Goal: Information Seeking & Learning: Learn about a topic

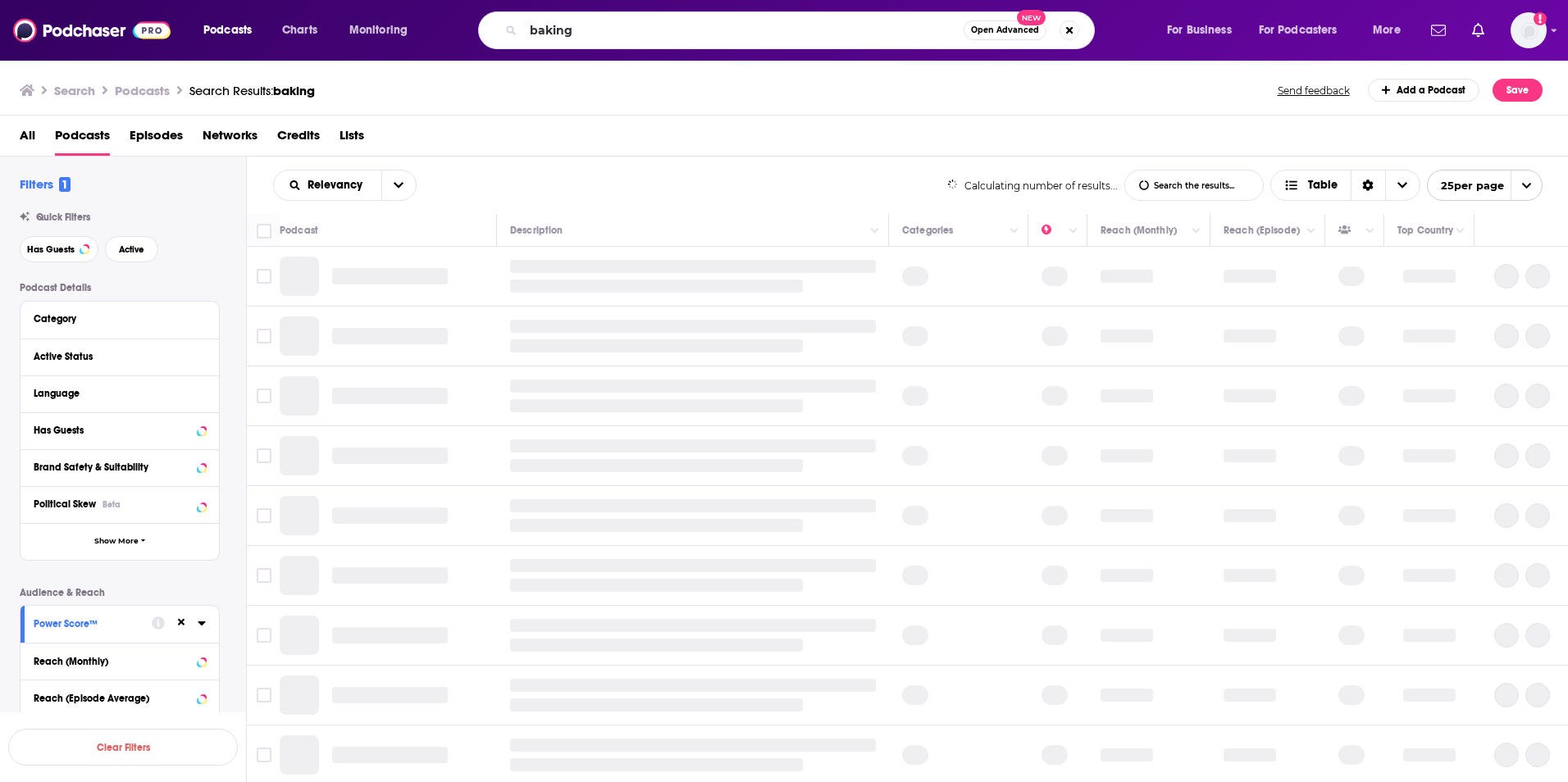
click at [521, 25] on div "baking Open Advanced New" at bounding box center [787, 31] width 617 height 37
click at [552, 30] on input "baking" at bounding box center [743, 30] width 441 height 26
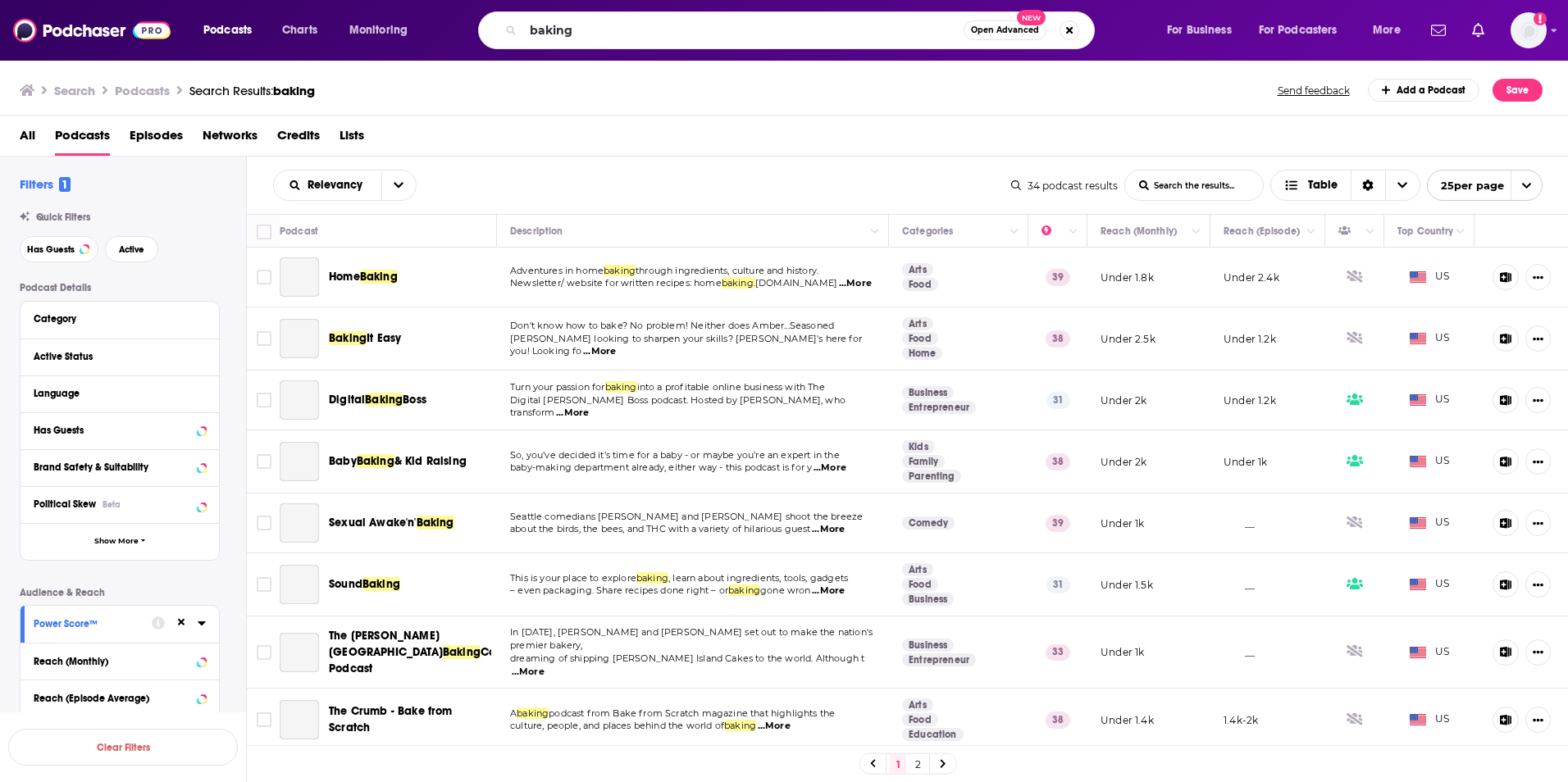
drag, startPoint x: 536, startPoint y: 29, endPoint x: 510, endPoint y: 29, distance: 26.0
click at [510, 29] on div "baking Open Advanced New" at bounding box center [787, 31] width 617 height 37
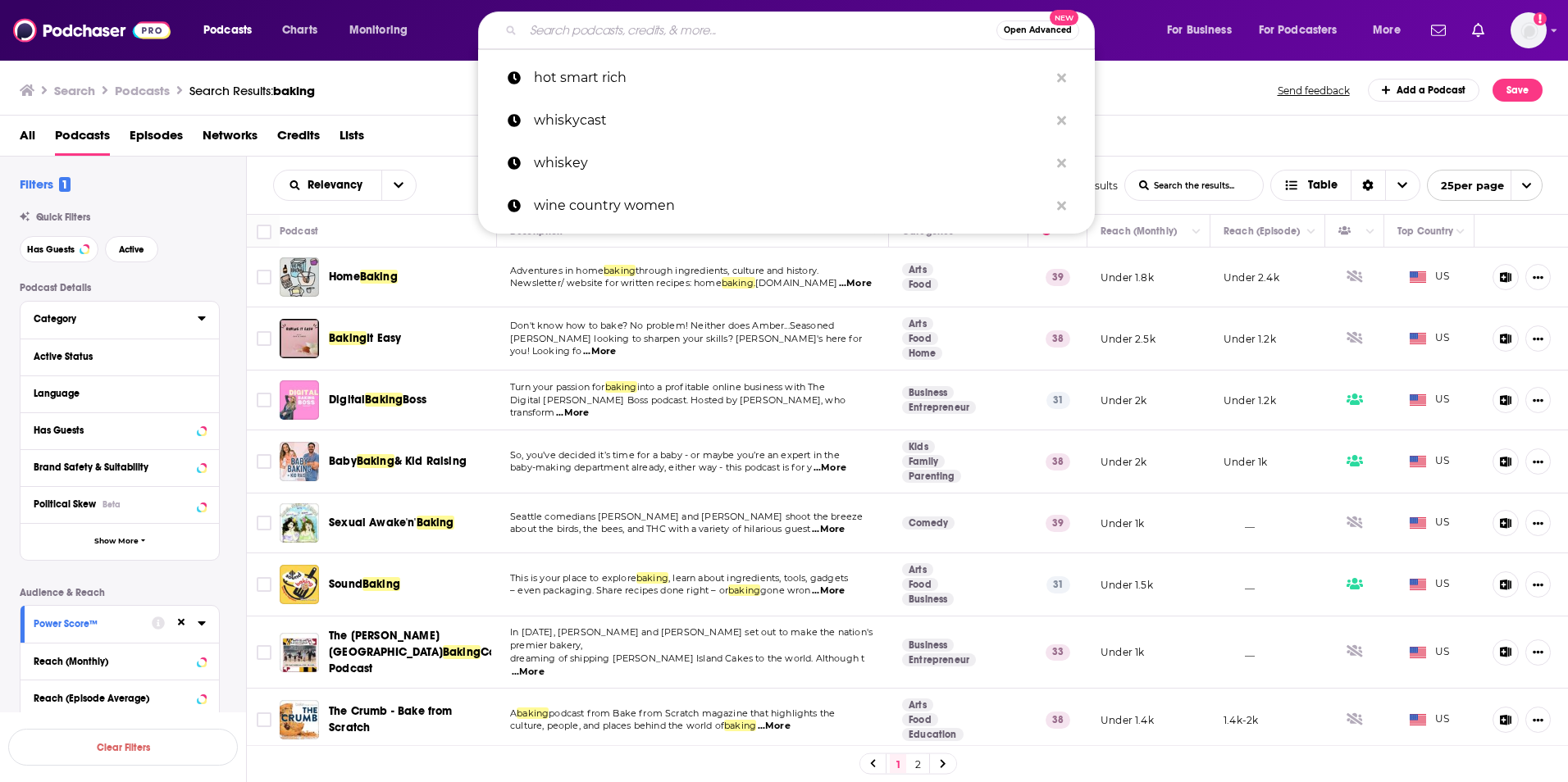
click at [59, 323] on div "Category" at bounding box center [110, 319] width 154 height 12
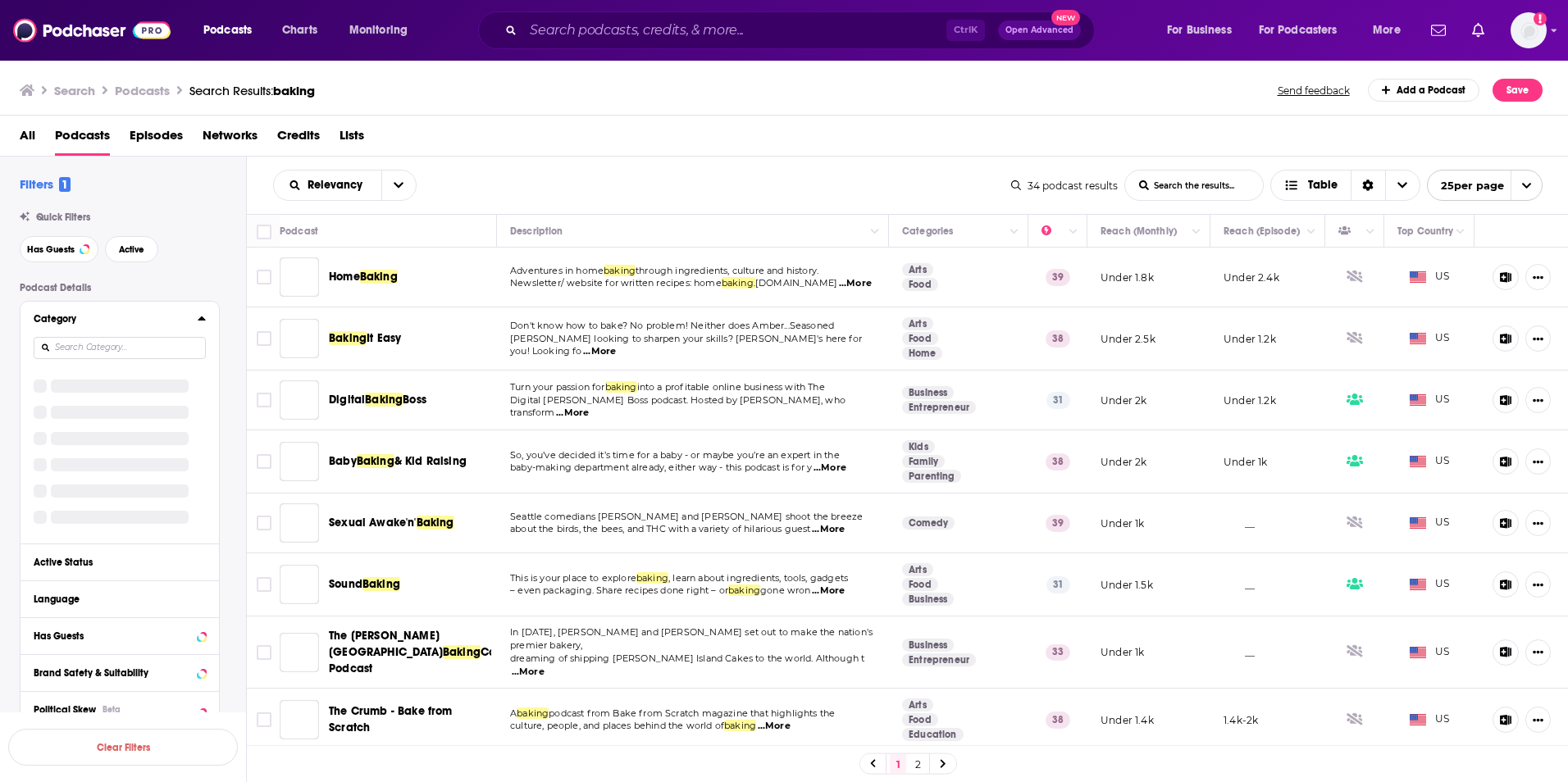
click at [194, 320] on button "Category" at bounding box center [116, 318] width 164 height 20
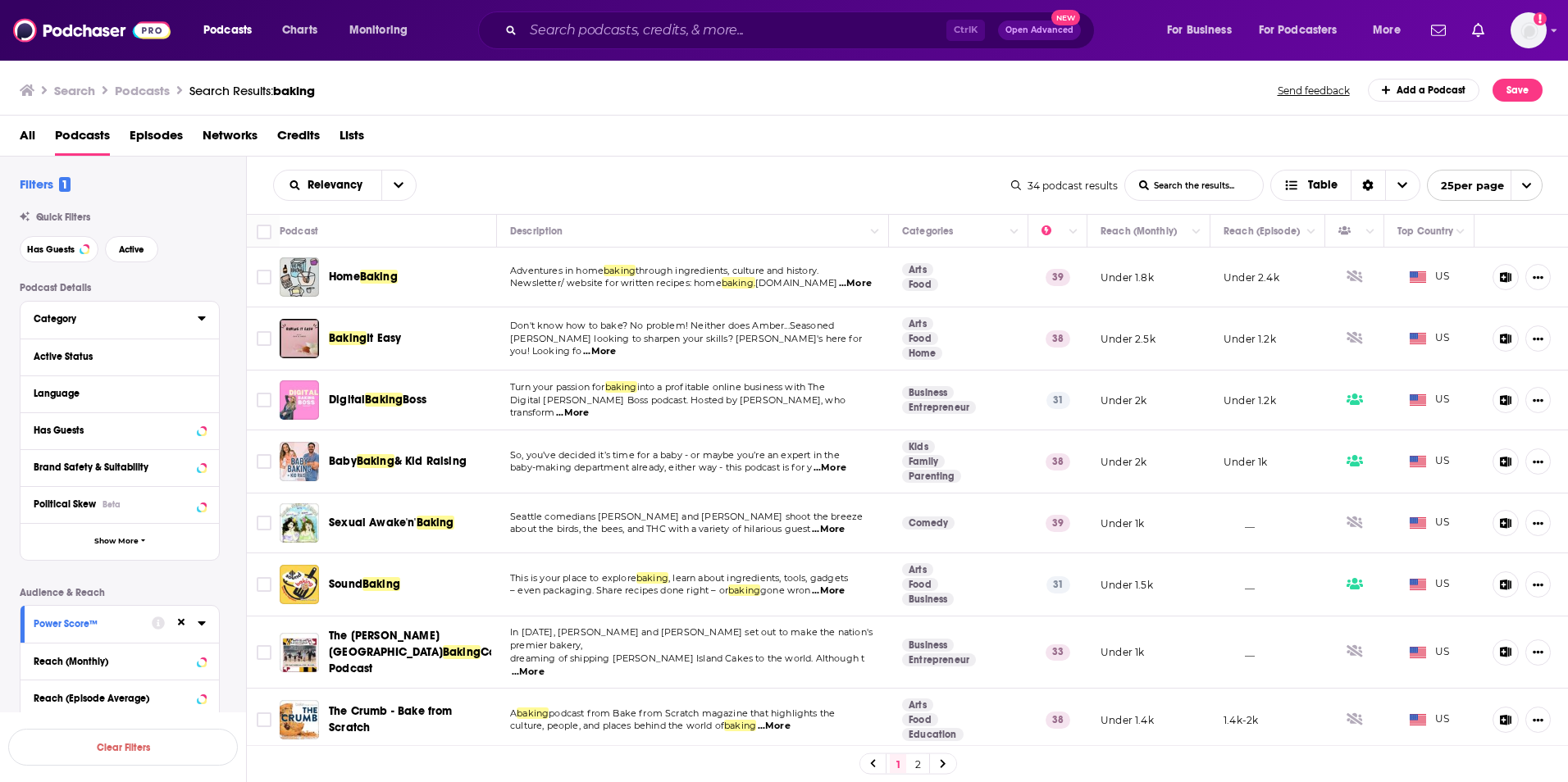
click at [191, 318] on button "Category" at bounding box center [116, 318] width 164 height 20
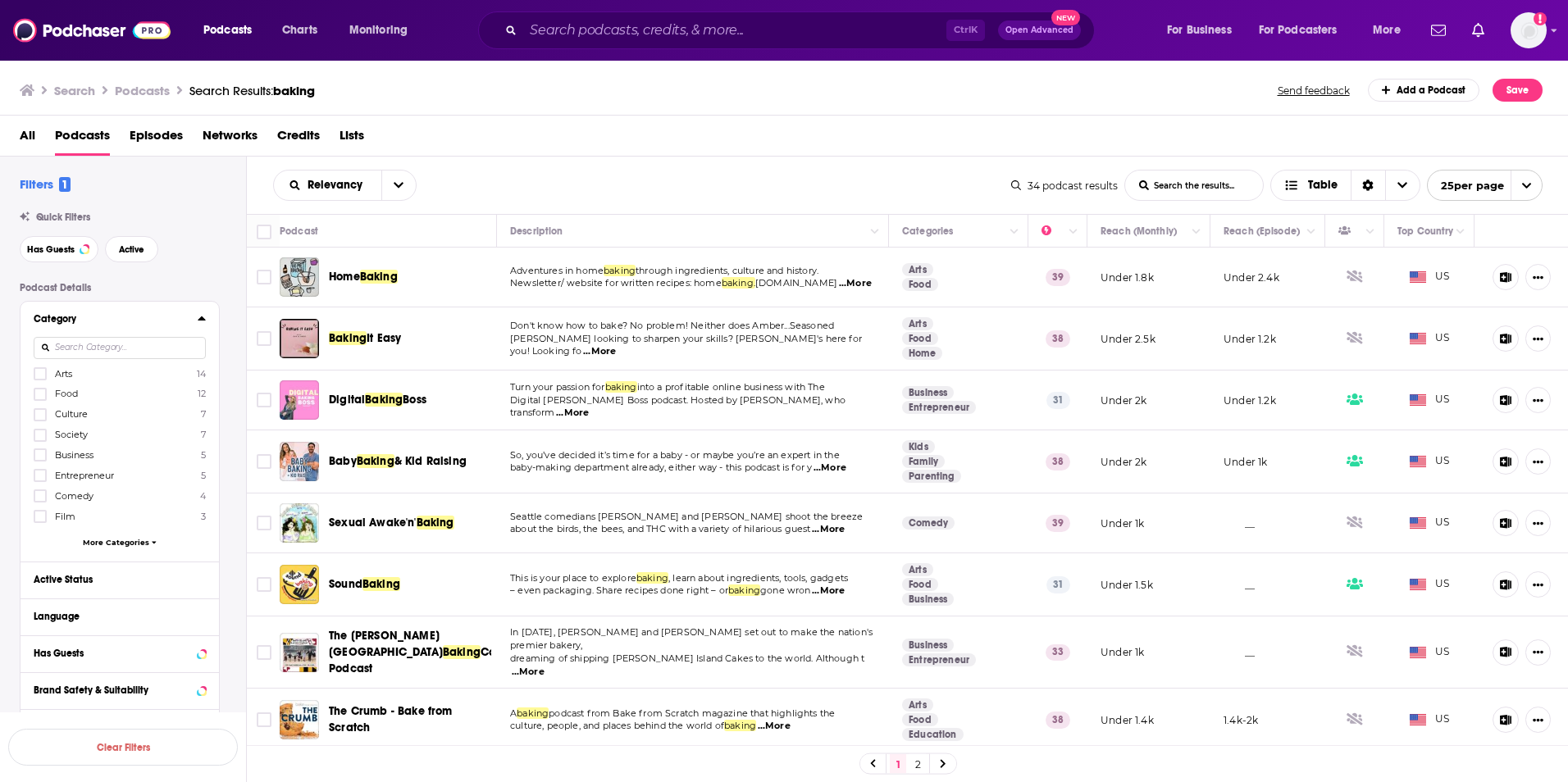
click at [103, 472] on span "Entrepreneur" at bounding box center [85, 475] width 59 height 12
click at [40, 481] on input "multiSelectOption-entrepreneur-5" at bounding box center [40, 481] width 0 height 0
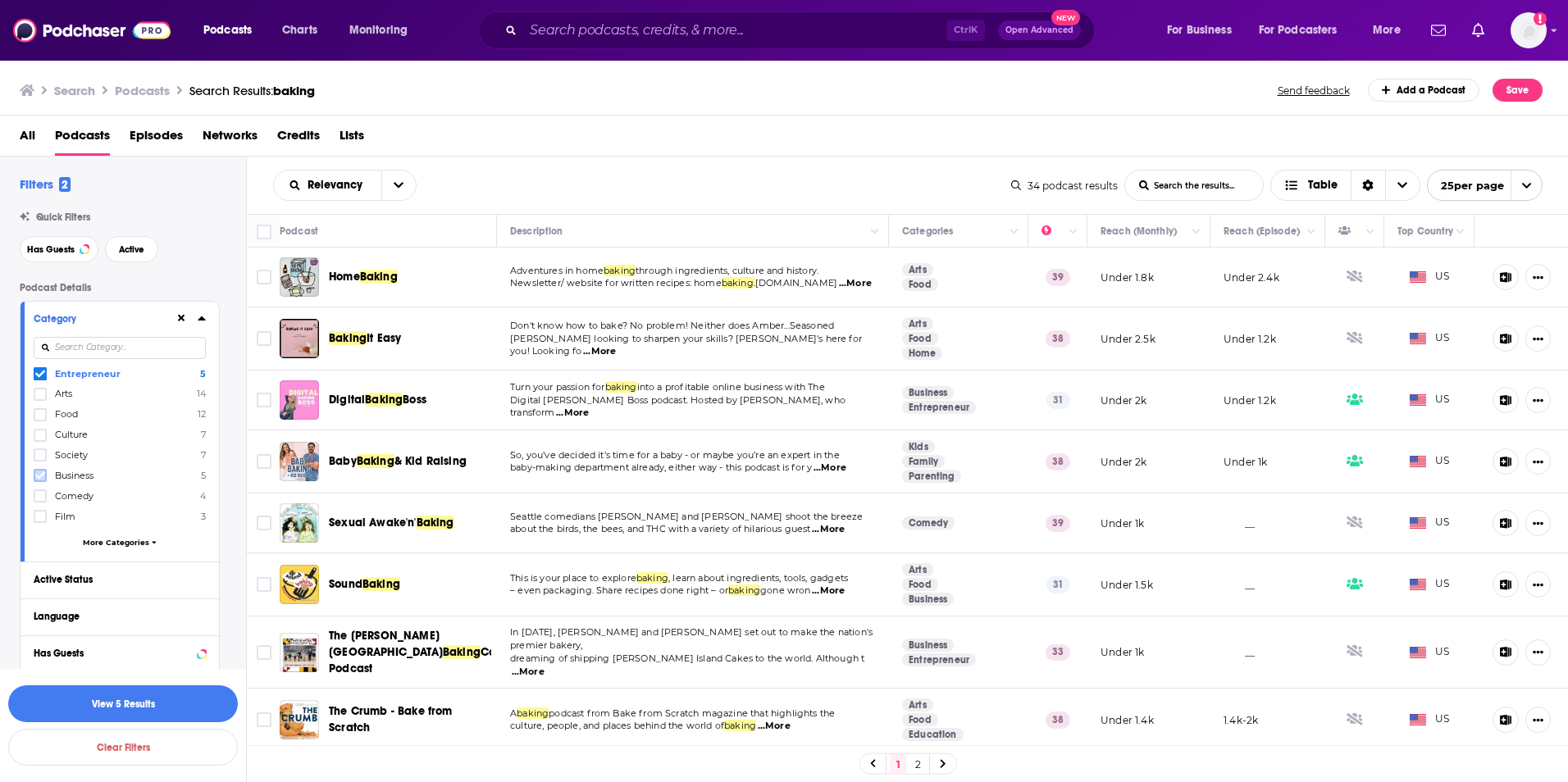
click at [39, 481] on icon at bounding box center [41, 475] width 10 height 10
click at [38, 139] on div "All Podcasts Episodes Networks Credits Lists" at bounding box center [787, 139] width 1537 height 34
click at [31, 138] on span "All" at bounding box center [27, 139] width 15 height 34
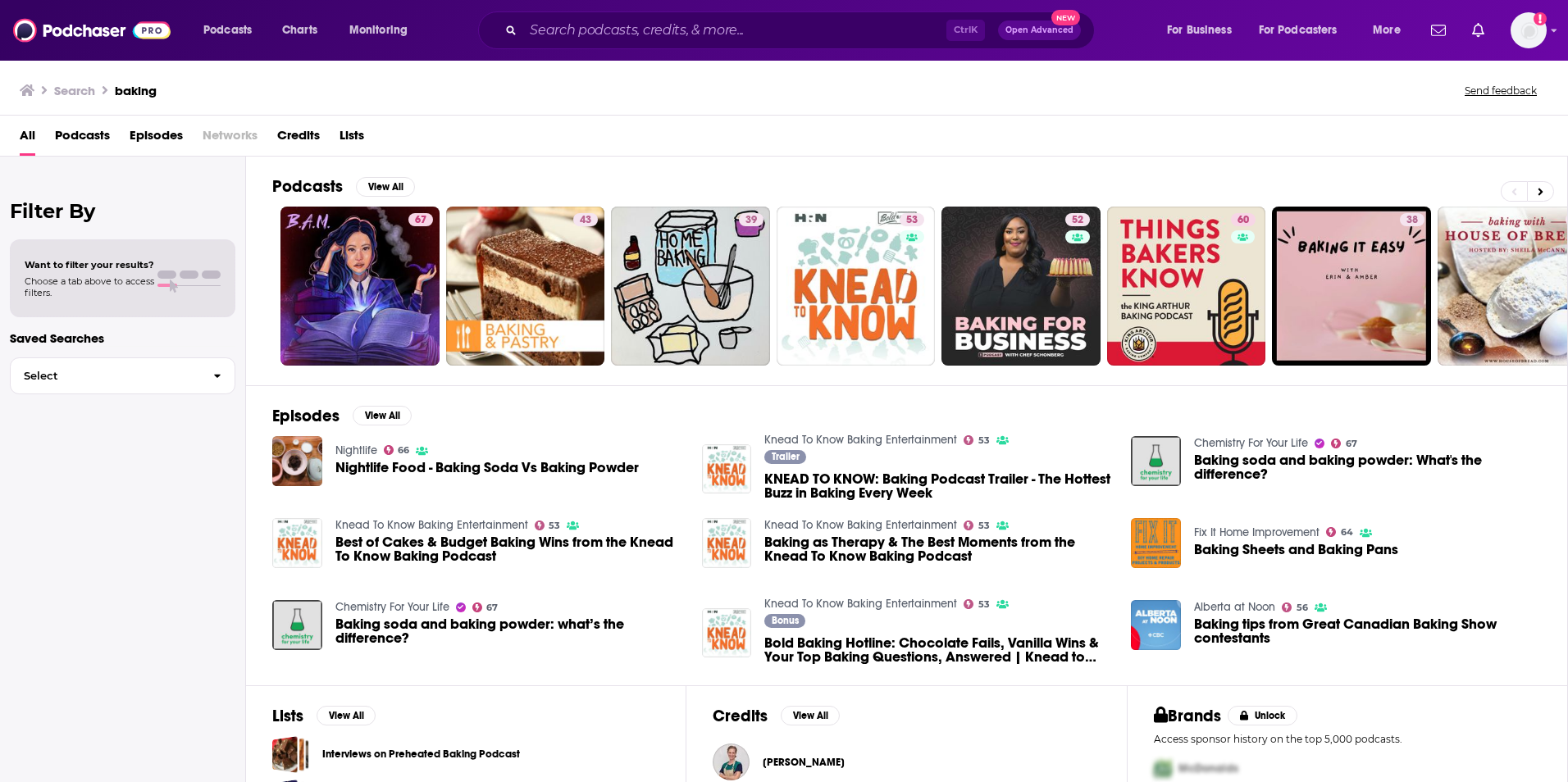
click at [124, 278] on span "Choose a tab above to access filters." at bounding box center [89, 286] width 130 height 23
click at [169, 282] on div at bounding box center [189, 278] width 63 height 15
click at [49, 28] on img at bounding box center [91, 30] width 157 height 31
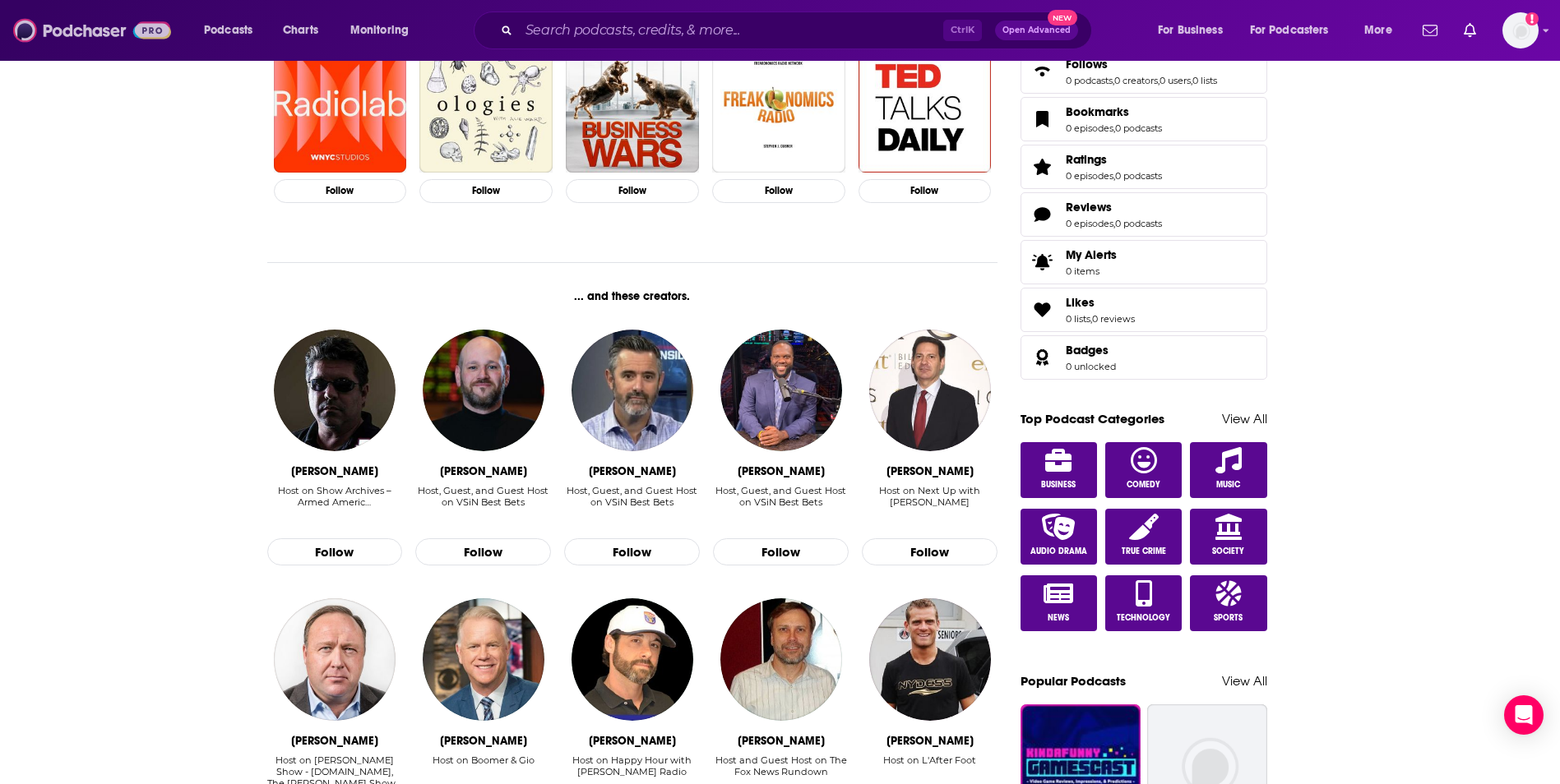
scroll to position [598, 0]
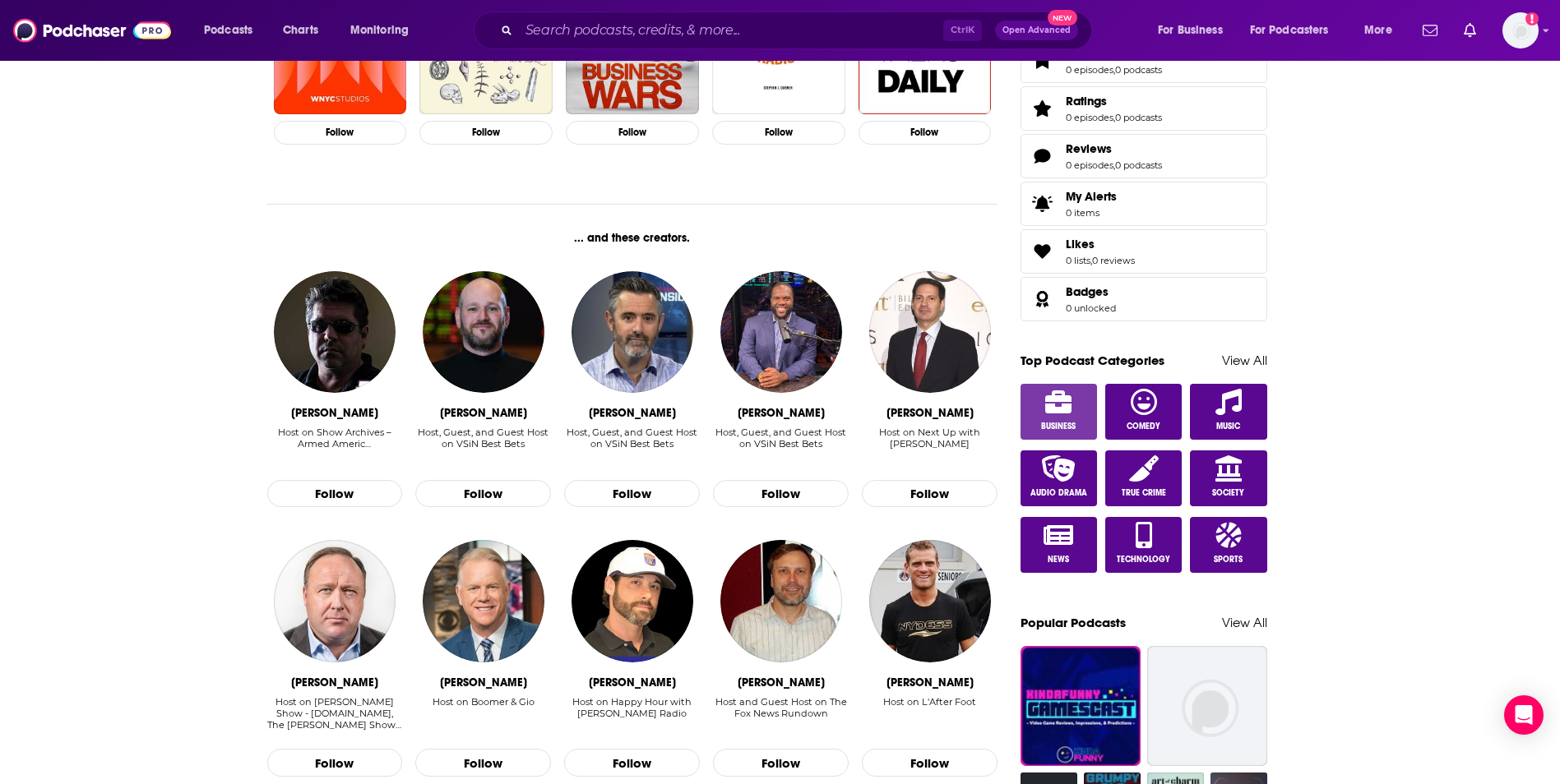
click at [1065, 398] on icon at bounding box center [1058, 402] width 26 height 23
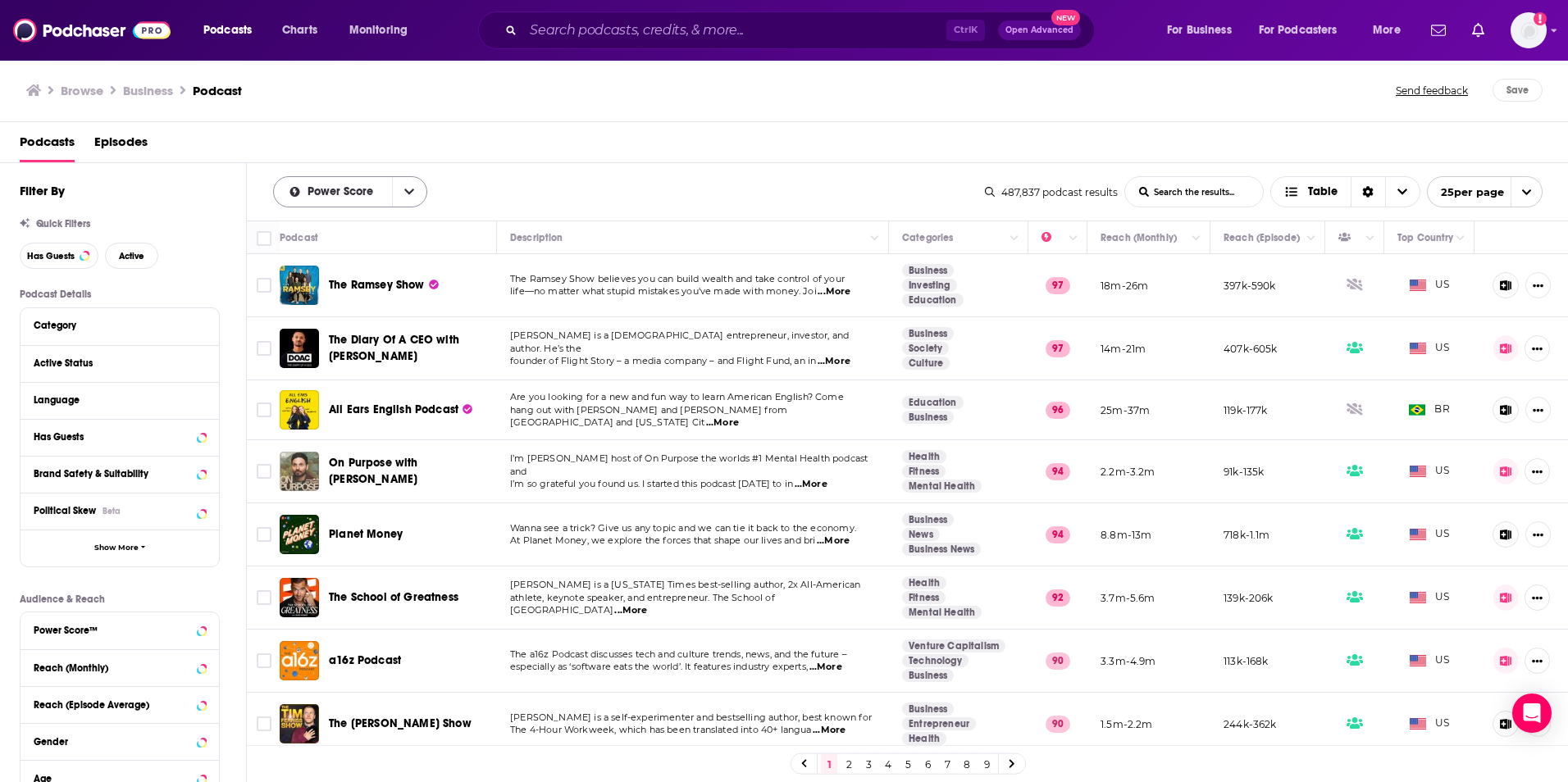
click at [415, 196] on button "open menu" at bounding box center [409, 192] width 35 height 30
click at [488, 177] on div "Power Score By Rating Trending New Power Score List Search Input Search the res…" at bounding box center [629, 192] width 712 height 31
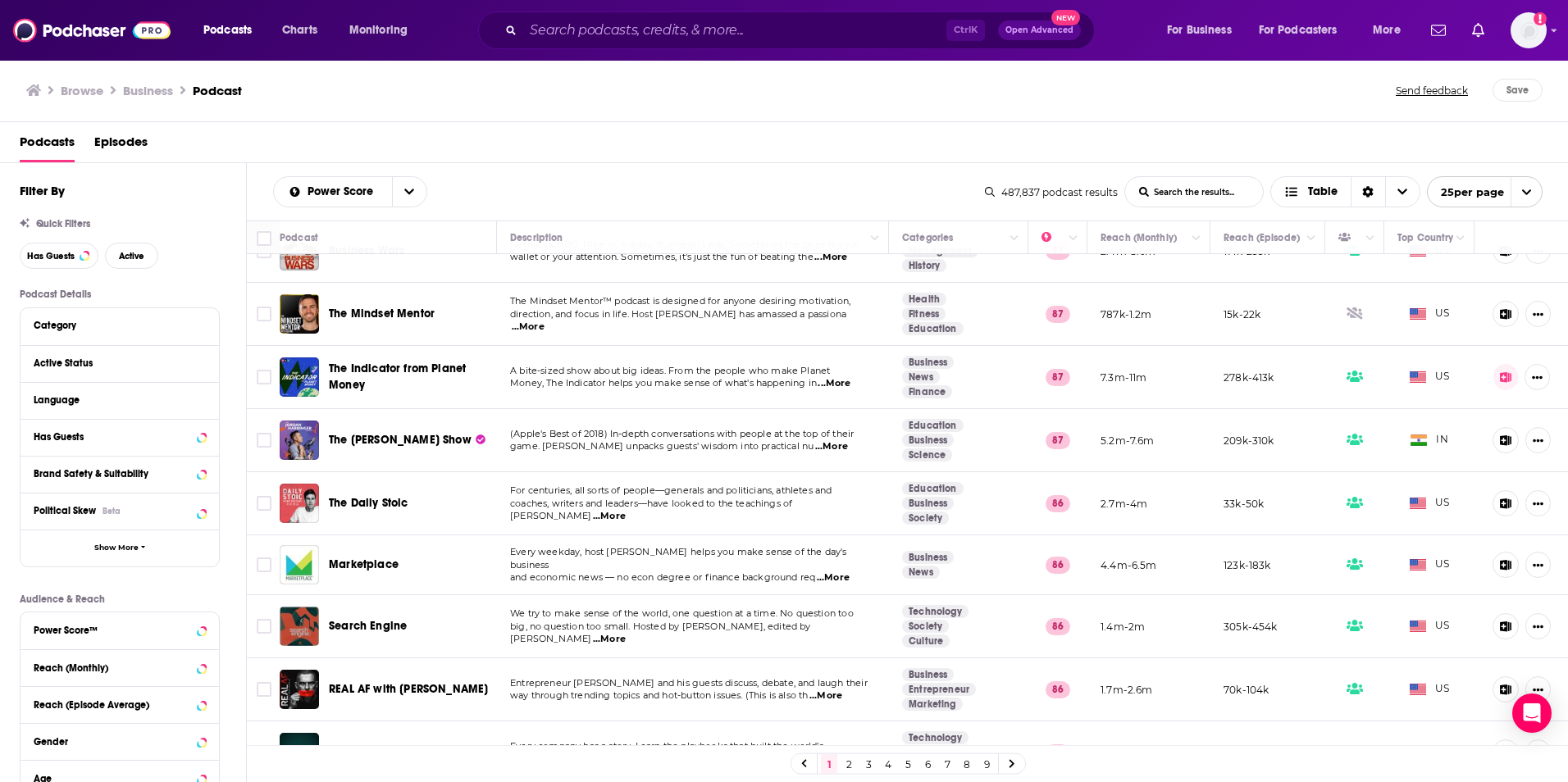
scroll to position [1077, 0]
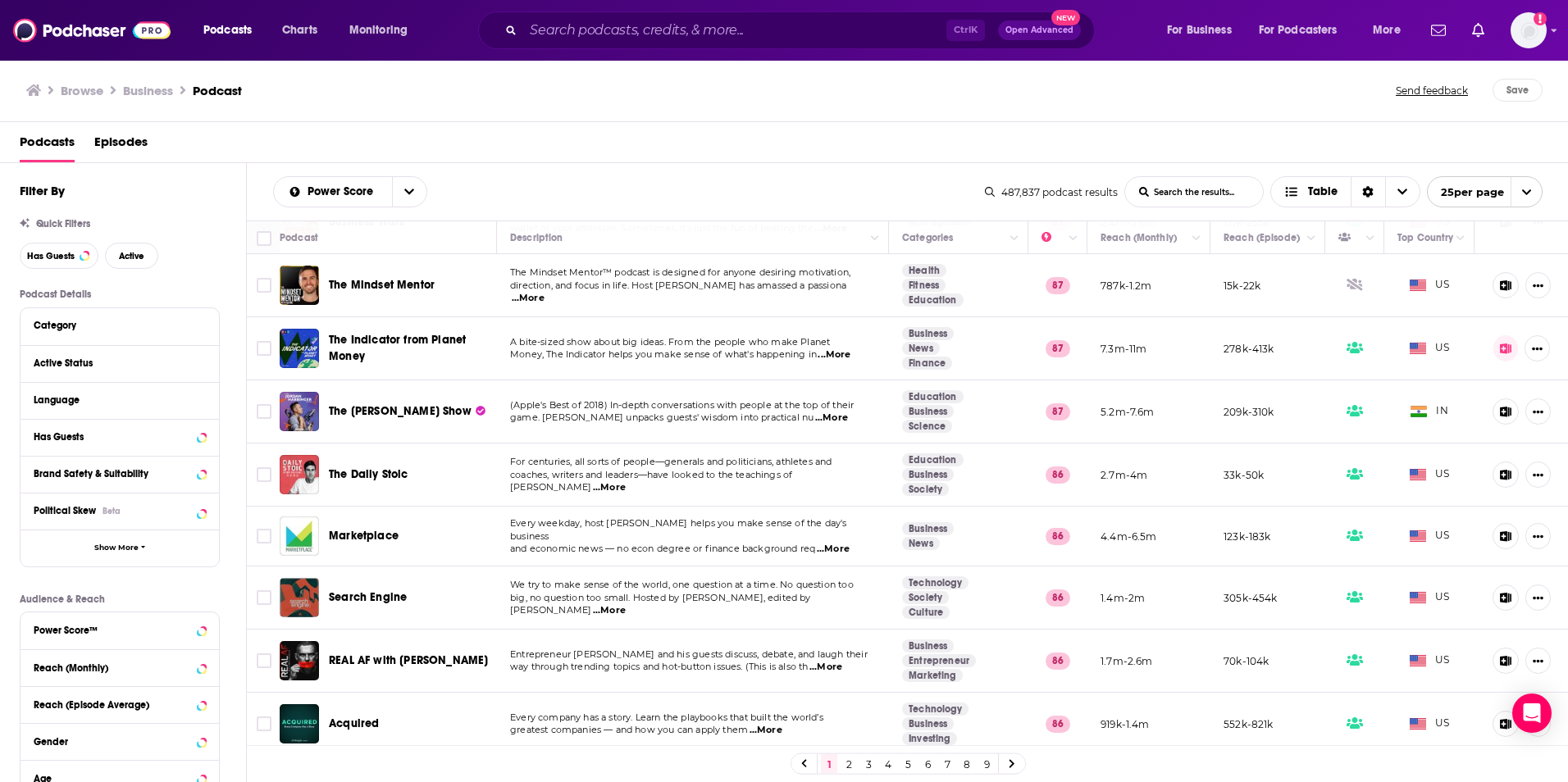
click at [849, 768] on link "2" at bounding box center [849, 763] width 16 height 20
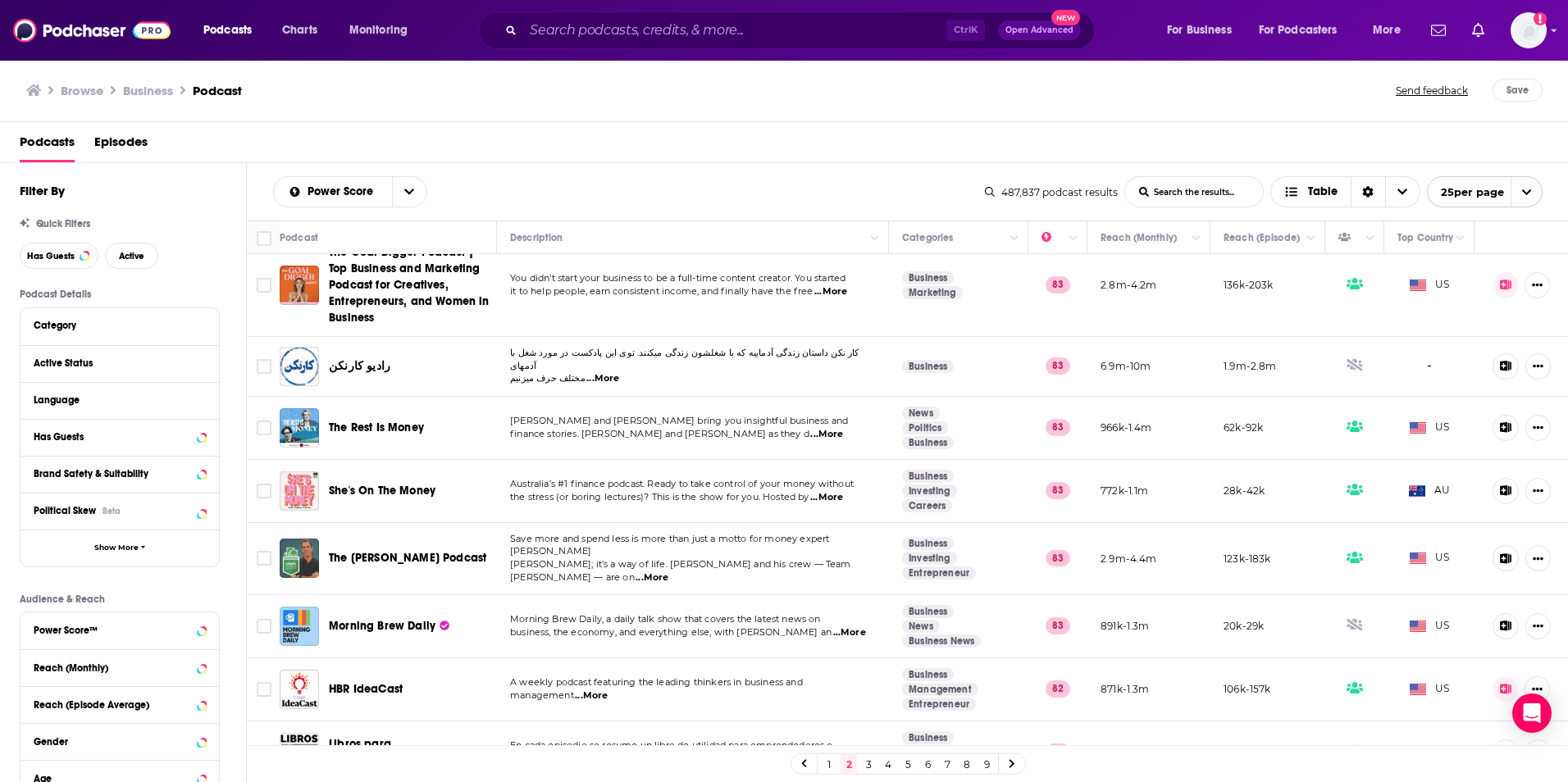
scroll to position [1129, 0]
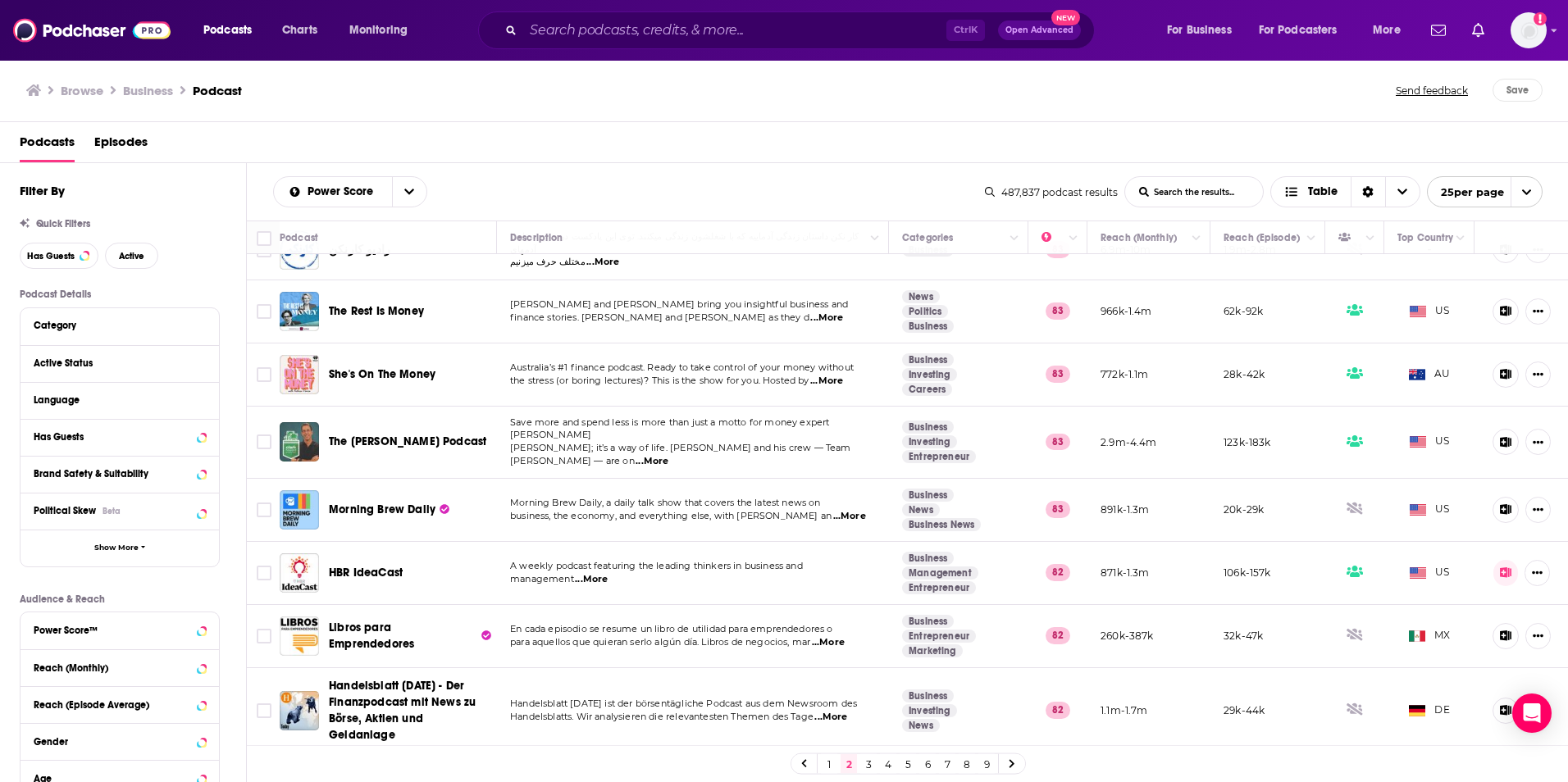
click at [866, 762] on link "3" at bounding box center [868, 763] width 16 height 20
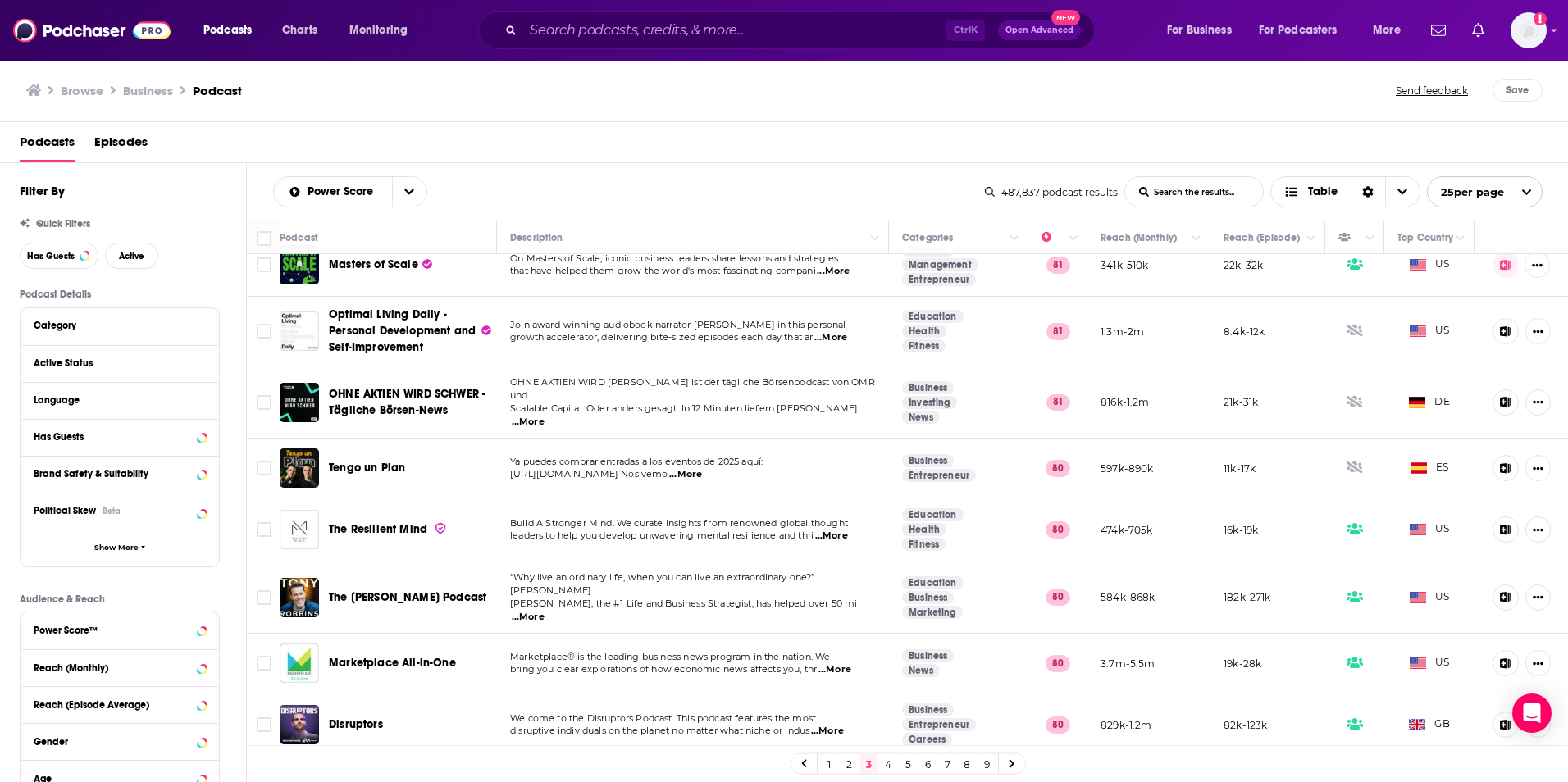
scroll to position [1070, 0]
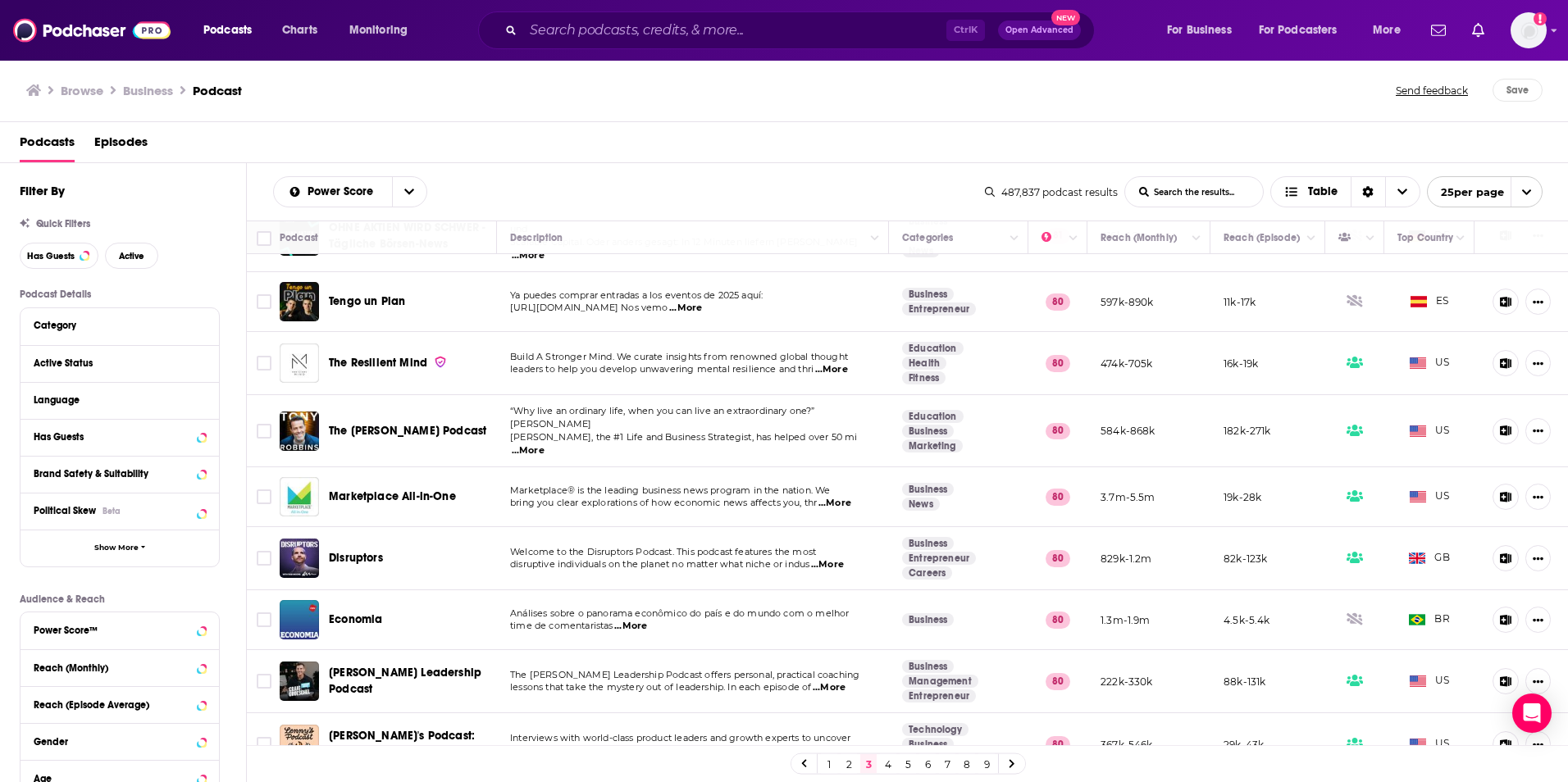
click at [894, 765] on link "4" at bounding box center [888, 763] width 16 height 20
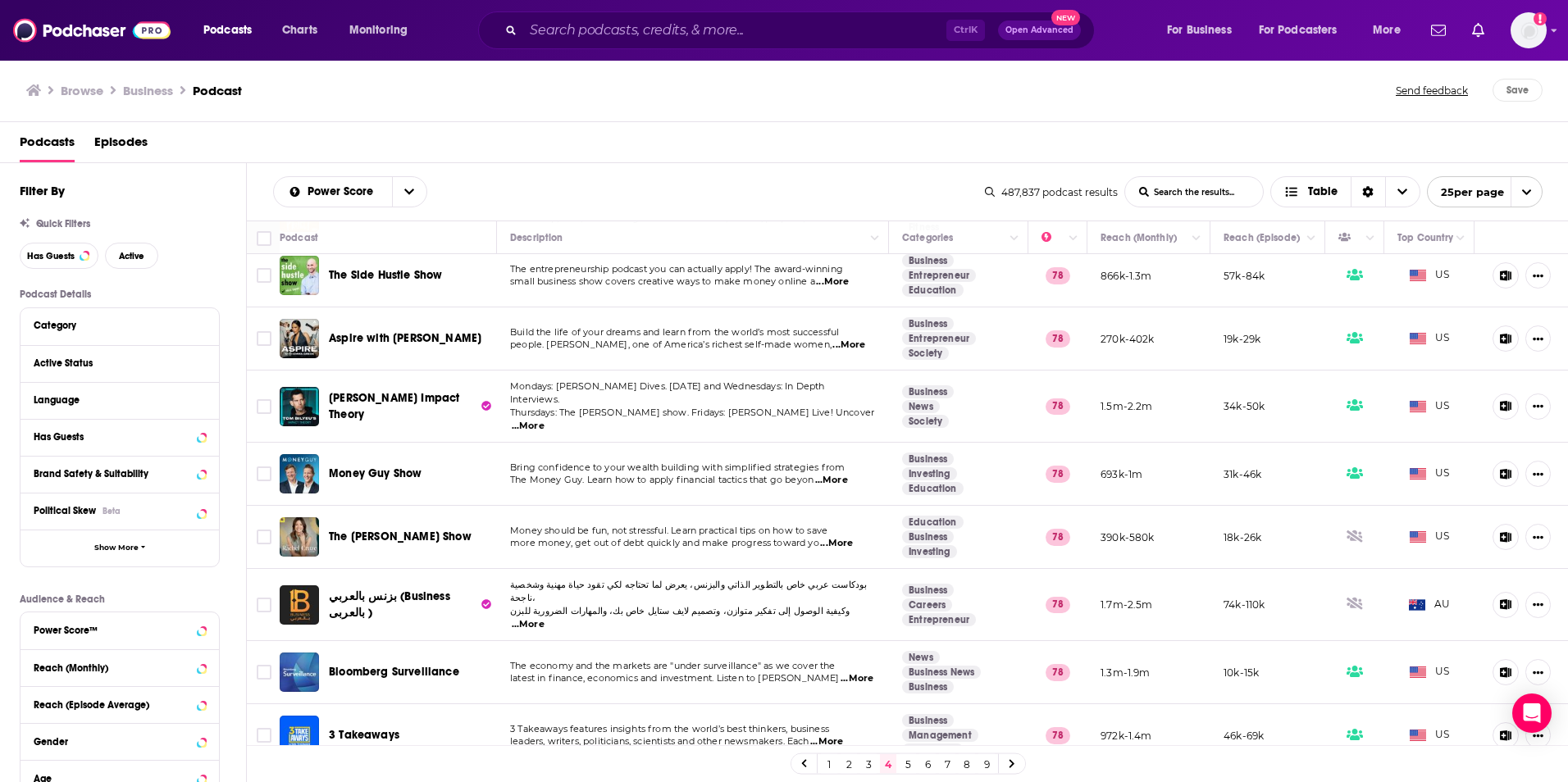
scroll to position [1070, 0]
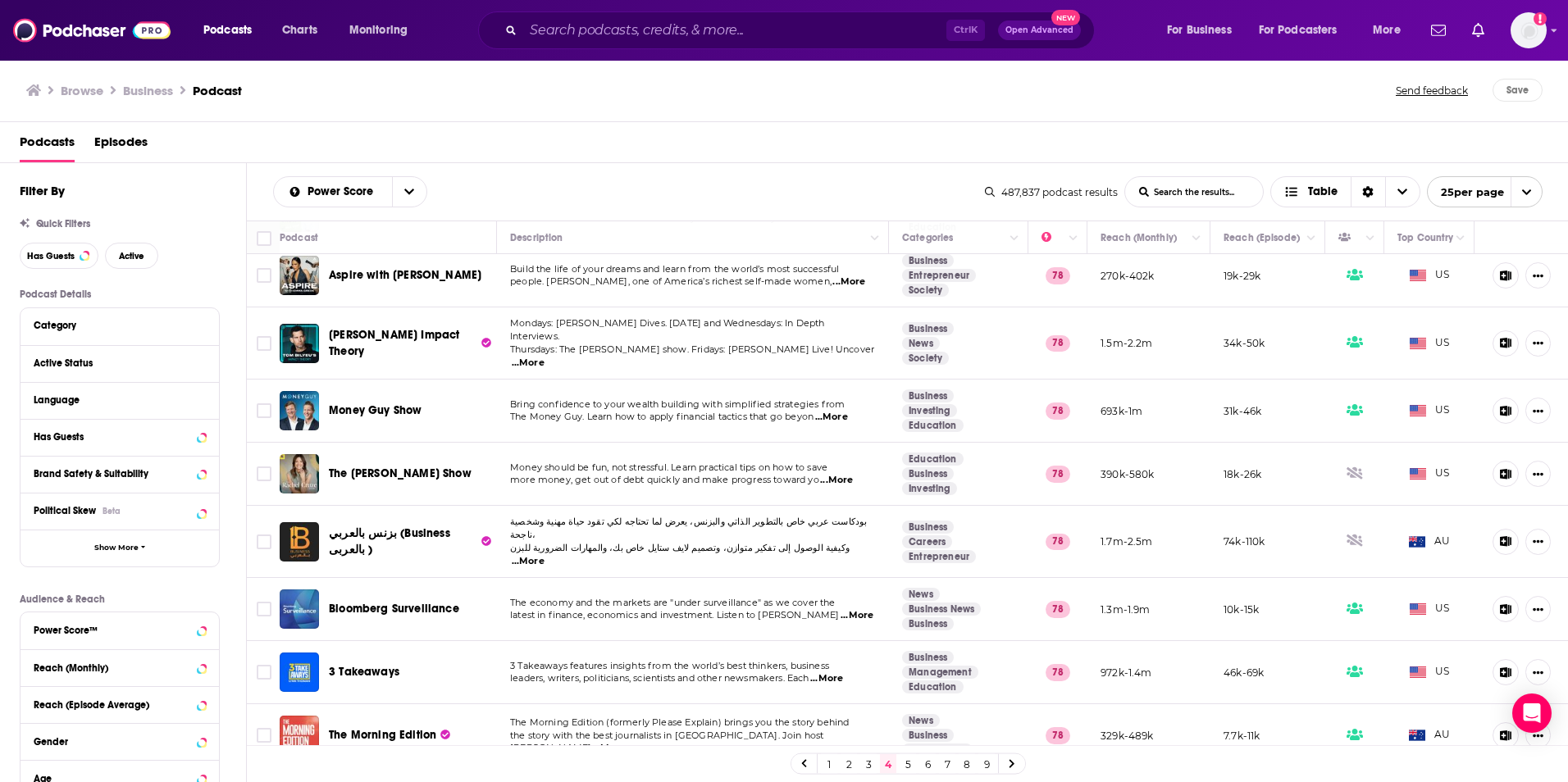
click at [828, 762] on link "1" at bounding box center [829, 763] width 16 height 20
